Goal: Information Seeking & Learning: Learn about a topic

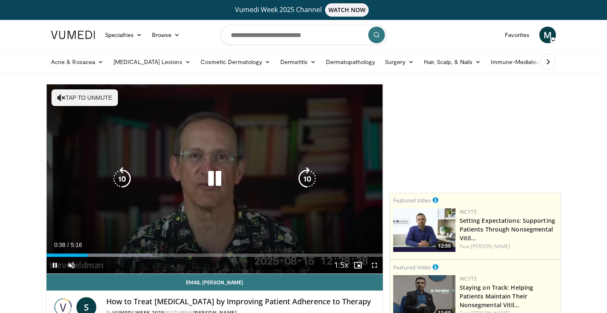
click at [103, 96] on button "Tap to unmute" at bounding box center [85, 97] width 66 height 17
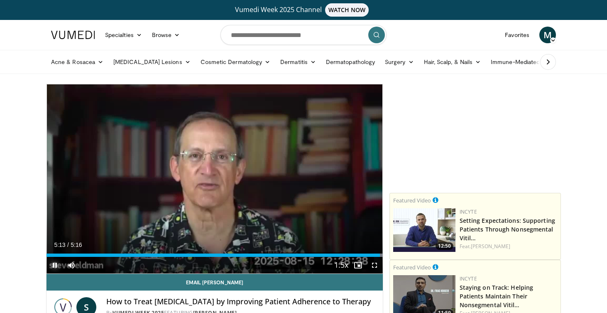
click at [57, 263] on span "Video Player" at bounding box center [55, 265] width 17 height 17
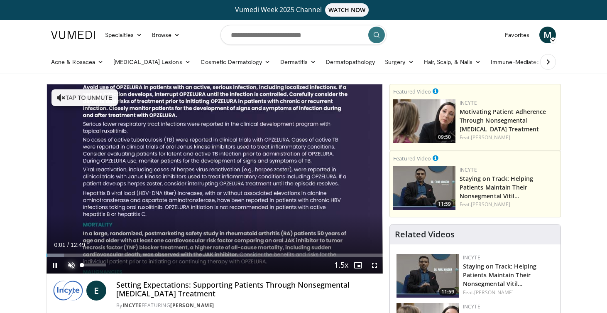
click at [75, 263] on span "Video Player" at bounding box center [71, 265] width 17 height 17
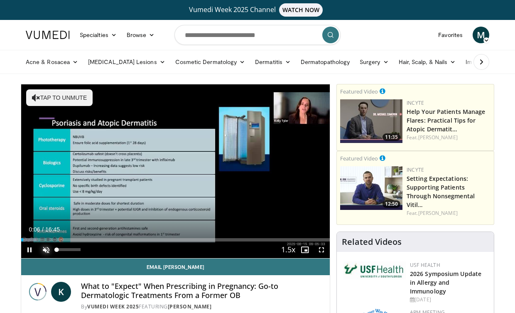
click at [49, 251] on span "Video Player" at bounding box center [46, 249] width 17 height 17
